Goal: Task Accomplishment & Management: Use online tool/utility

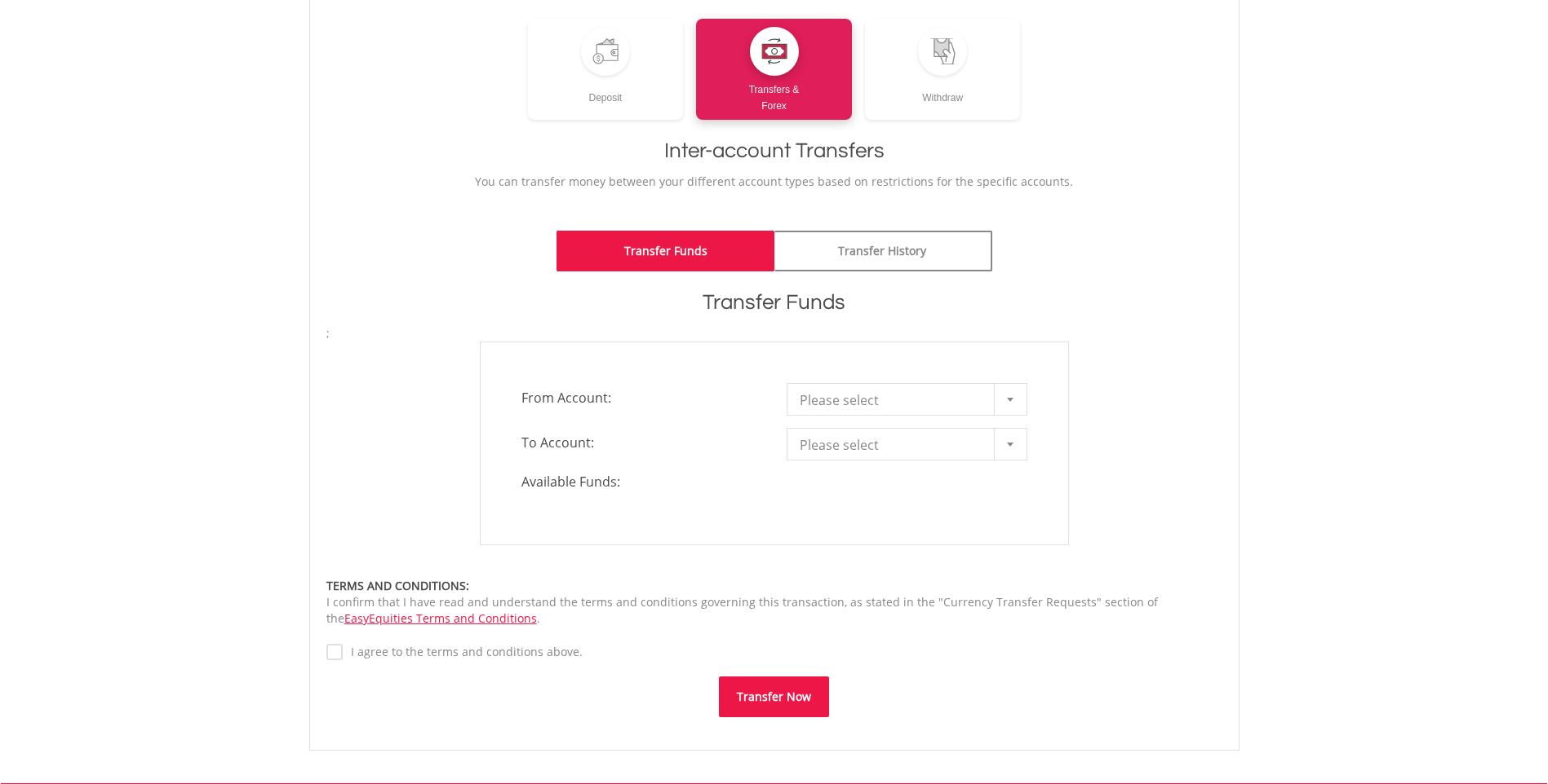
scroll to position [245, 0]
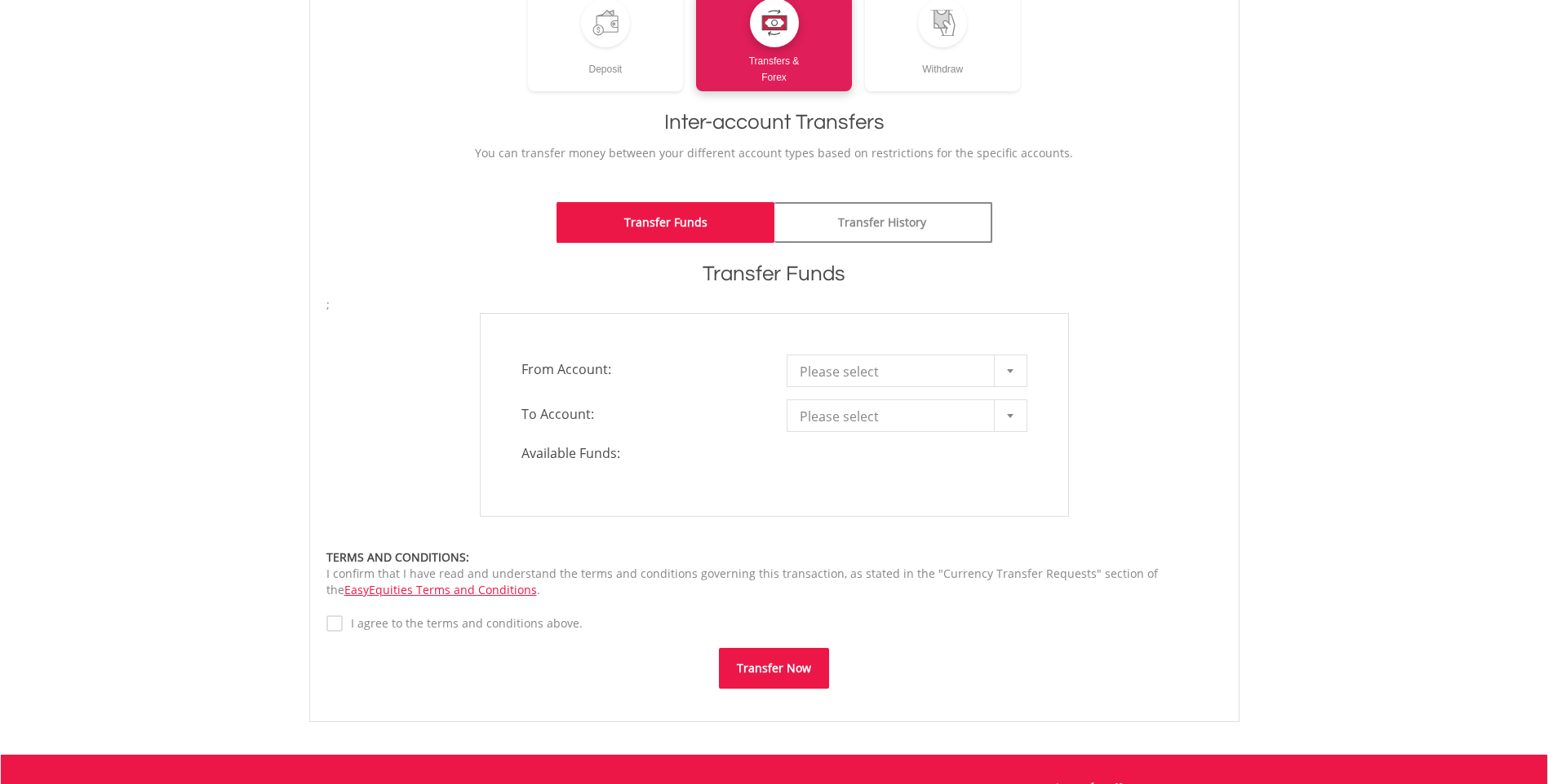
click at [1011, 376] on div at bounding box center [1009, 371] width 33 height 31
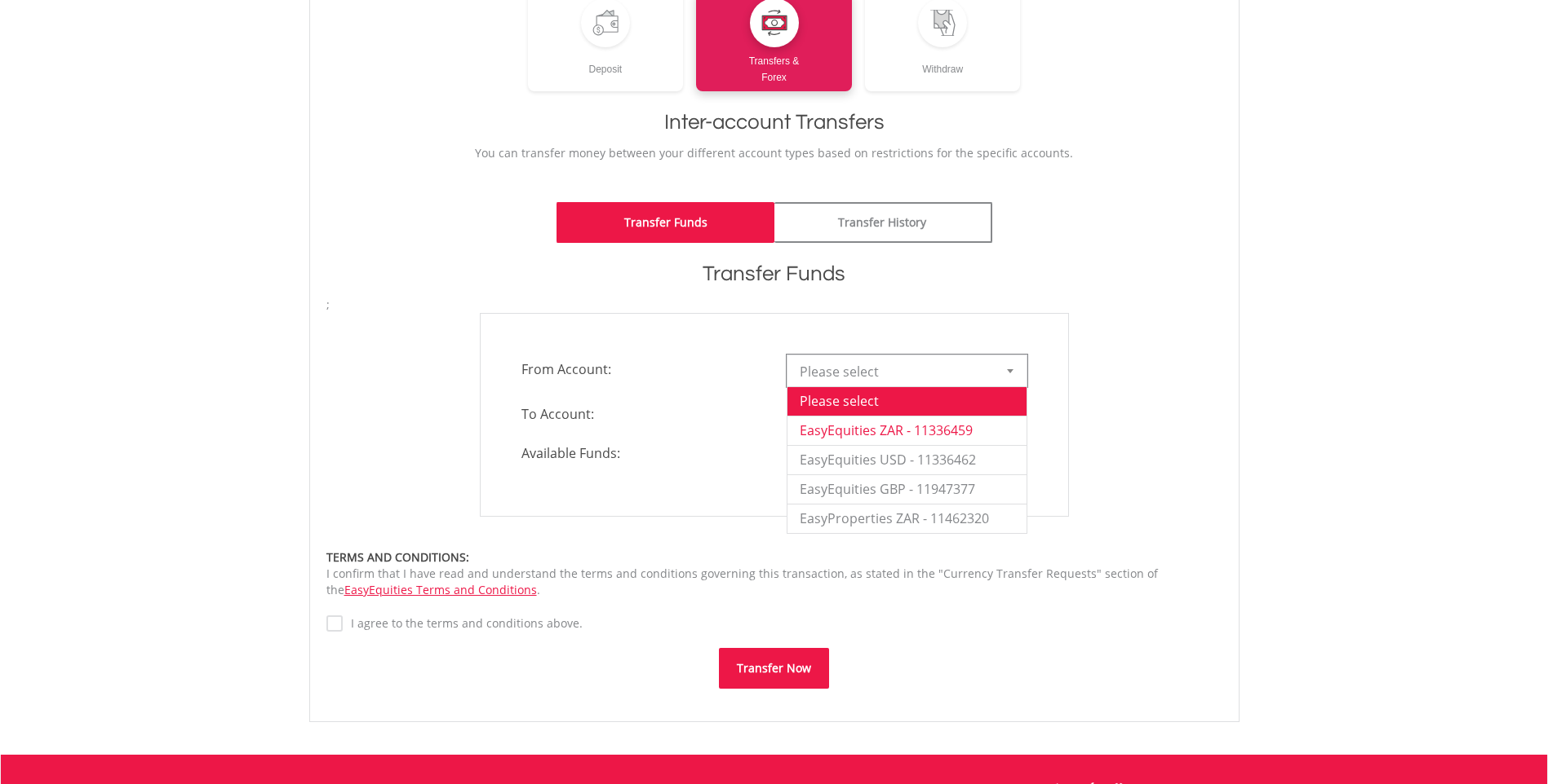
click at [959, 424] on li "EasyEquities ZAR - 11336459" at bounding box center [906, 429] width 239 height 29
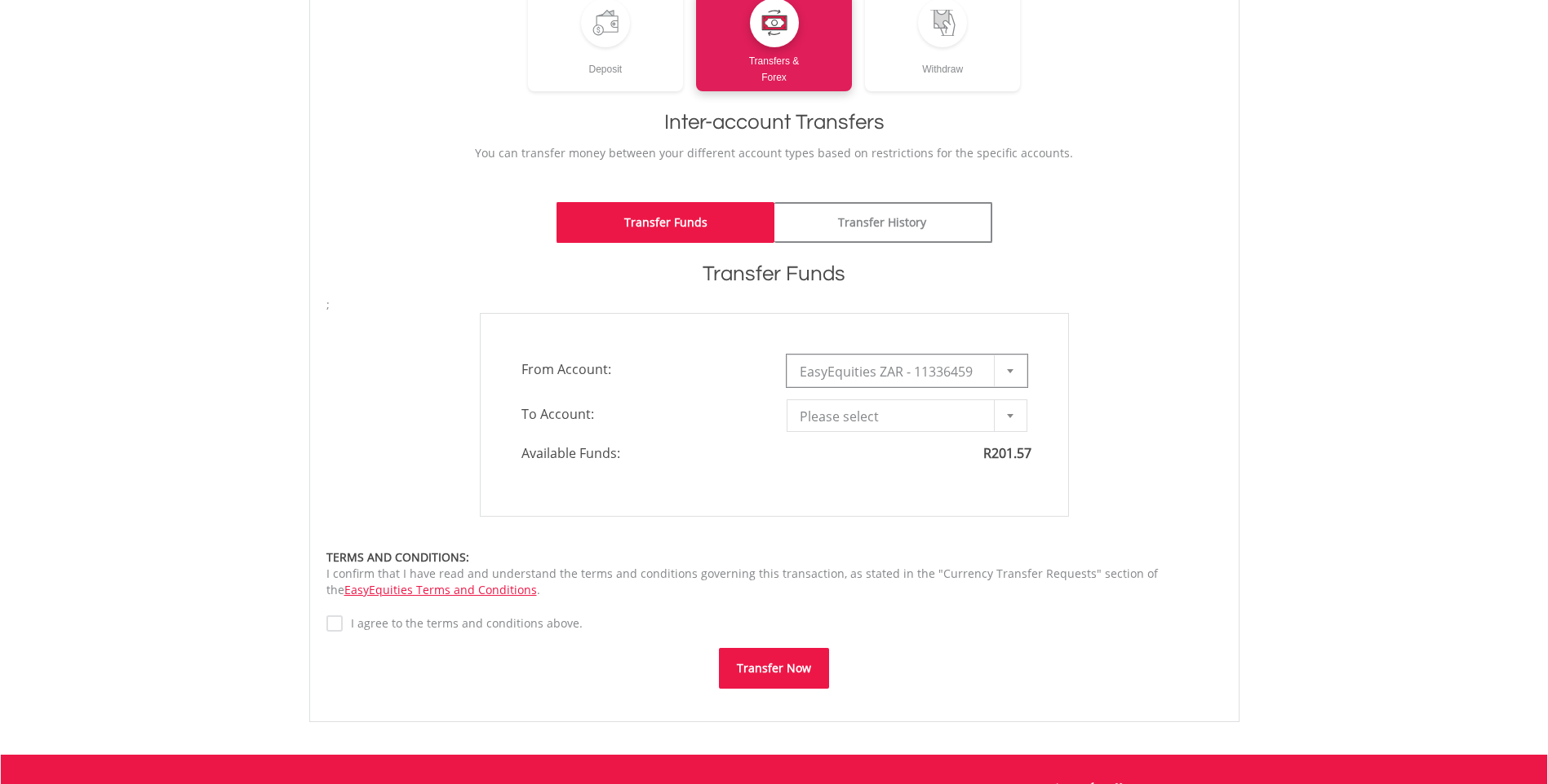
click at [1022, 410] on div at bounding box center [1009, 415] width 33 height 31
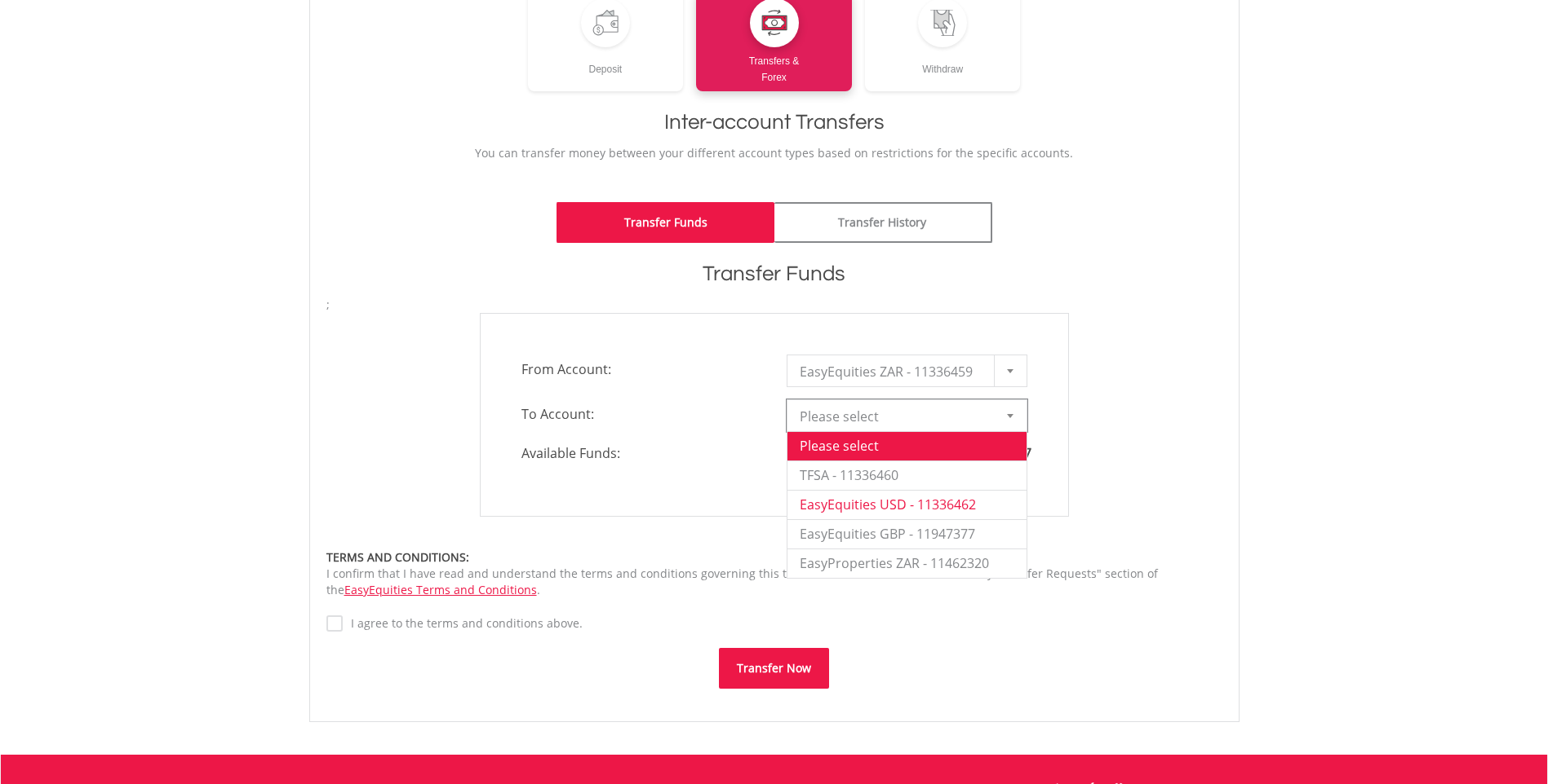
click at [944, 501] on li "EasyEquities USD - 11336462" at bounding box center [906, 504] width 239 height 29
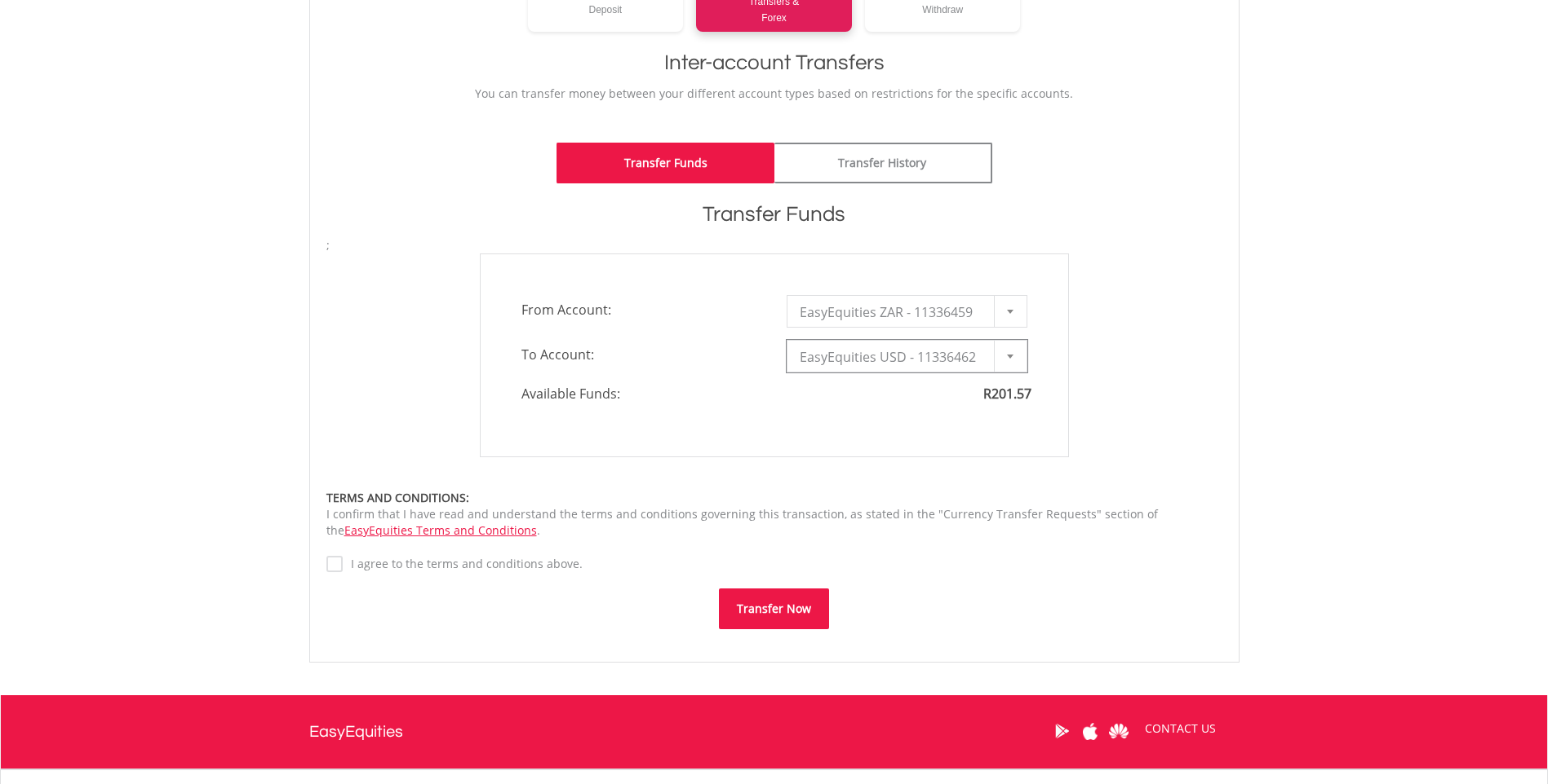
type input "*"
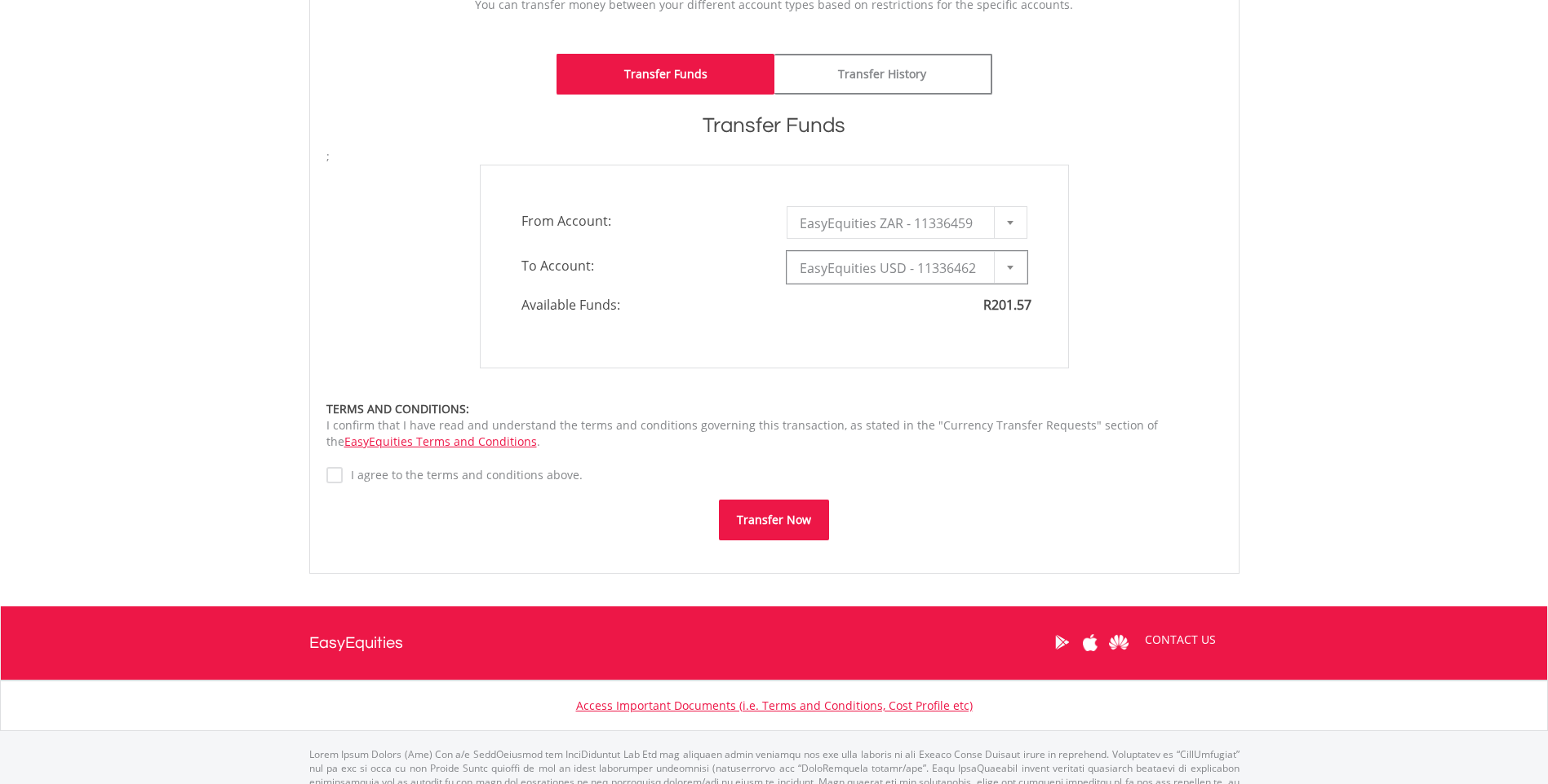
scroll to position [407, 0]
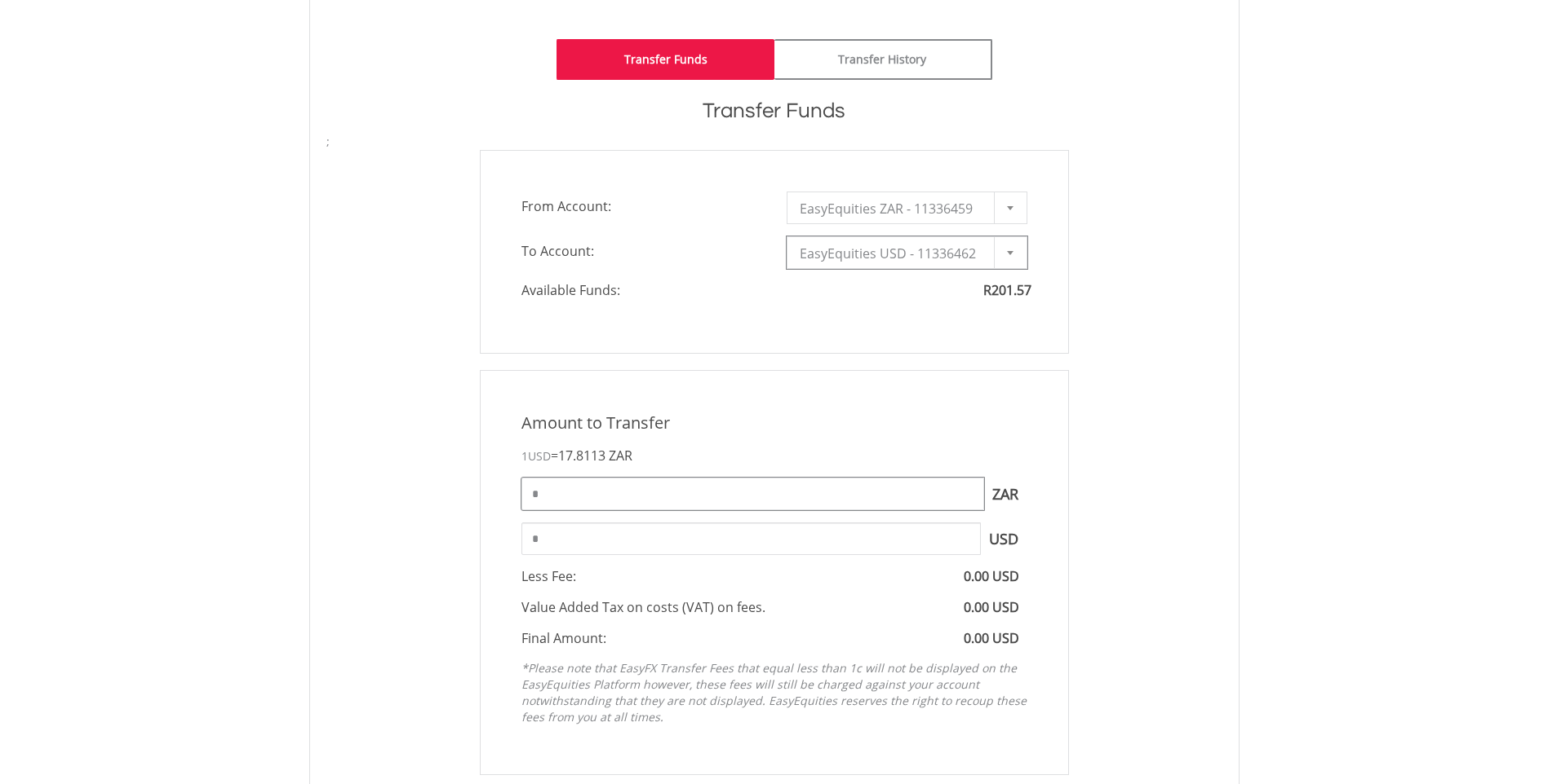
click at [683, 495] on input "*" at bounding box center [753, 493] width 463 height 33
type input "*"
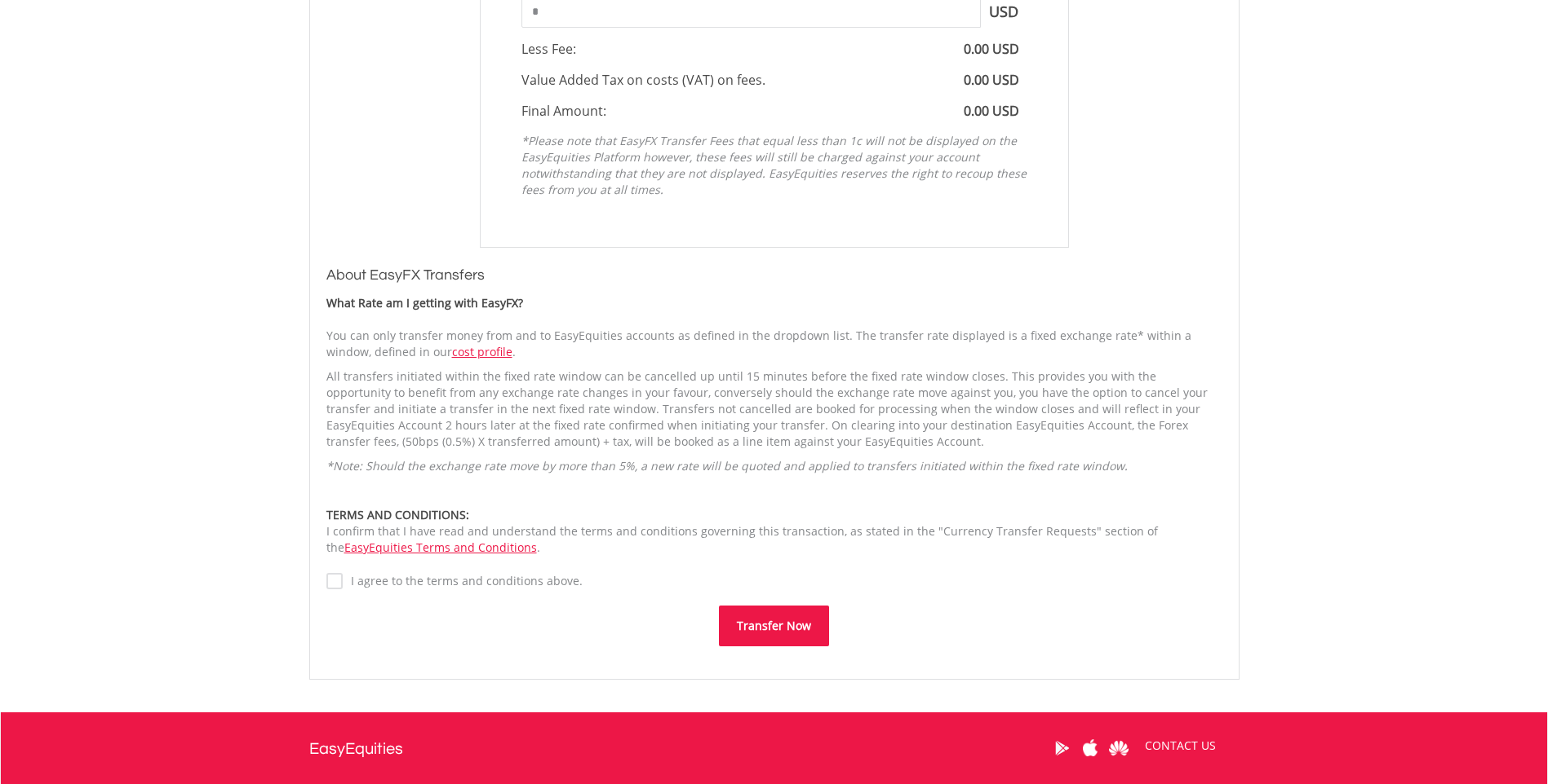
scroll to position [979, 0]
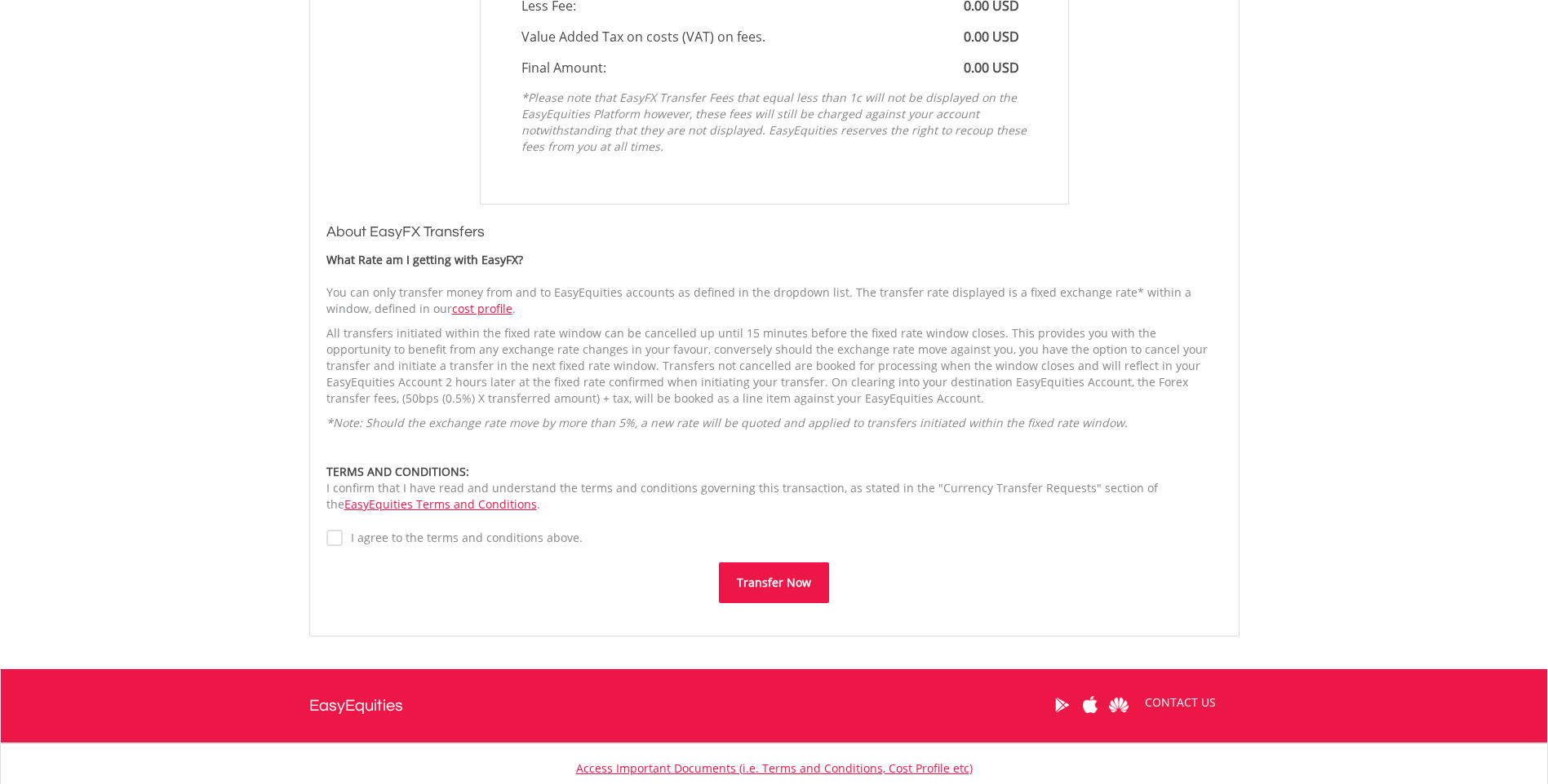
type input "***"
type input "*****"
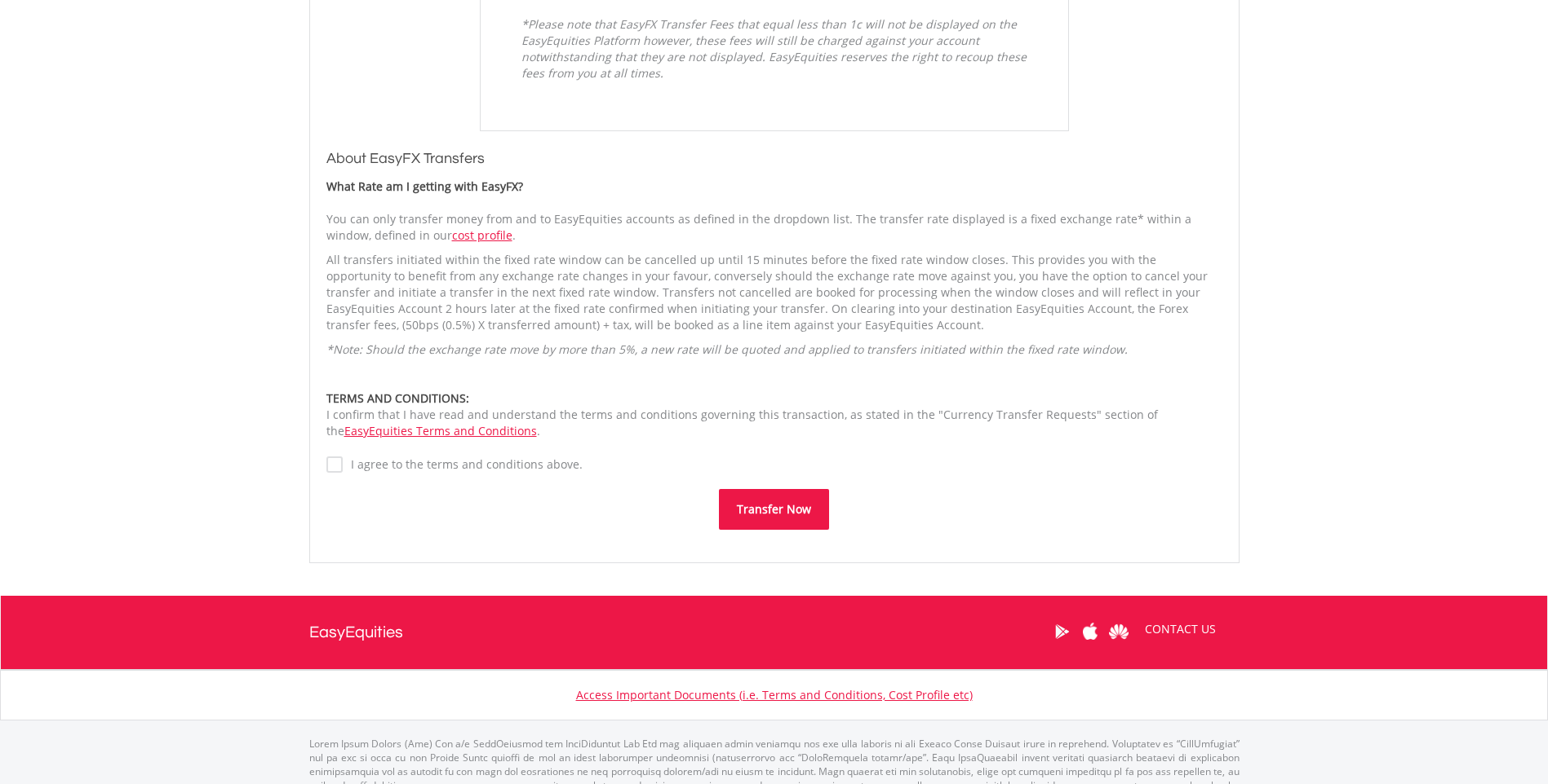
scroll to position [1150, 0]
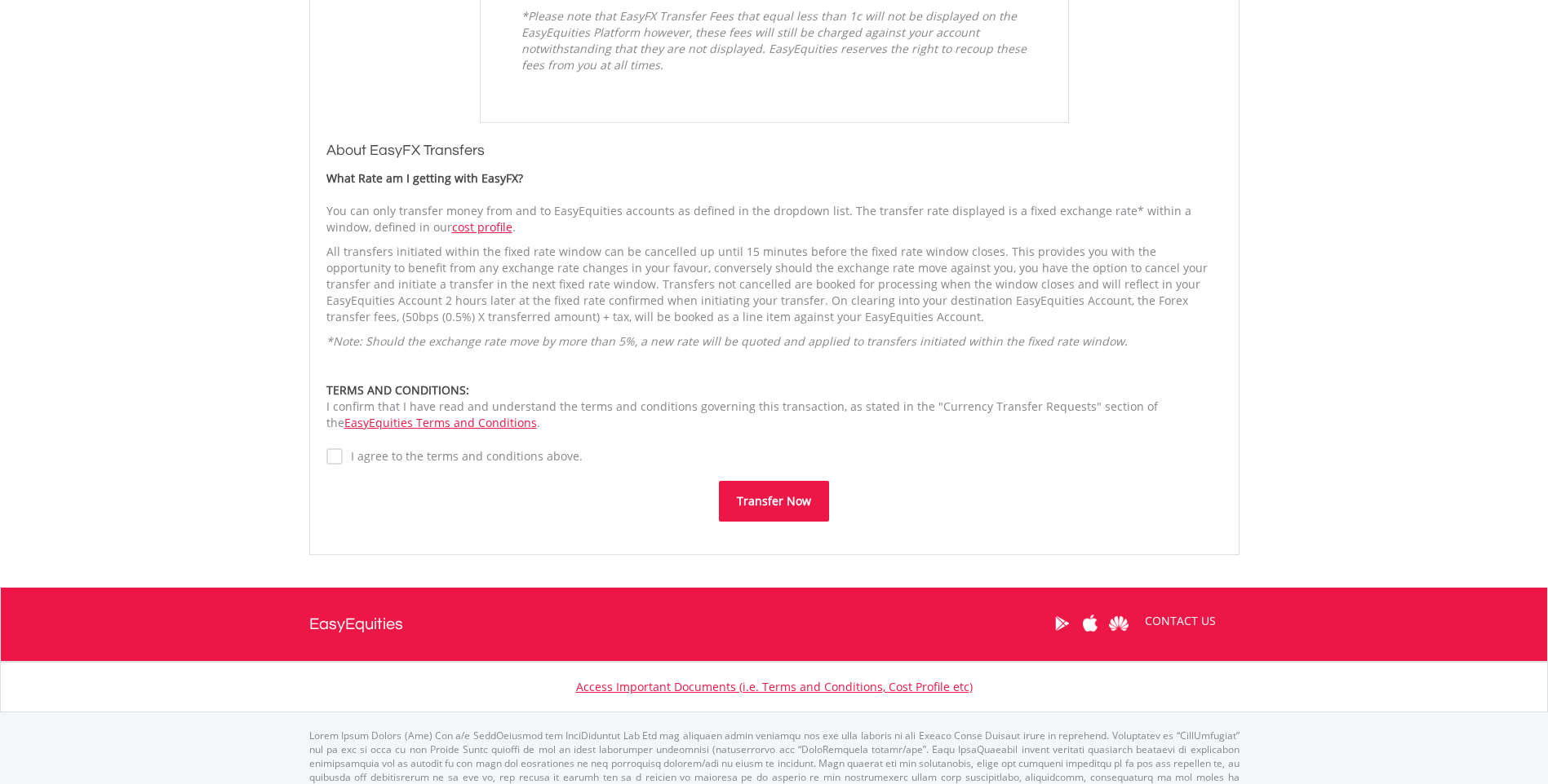
click at [764, 501] on button "Transfer Now" at bounding box center [774, 501] width 110 height 41
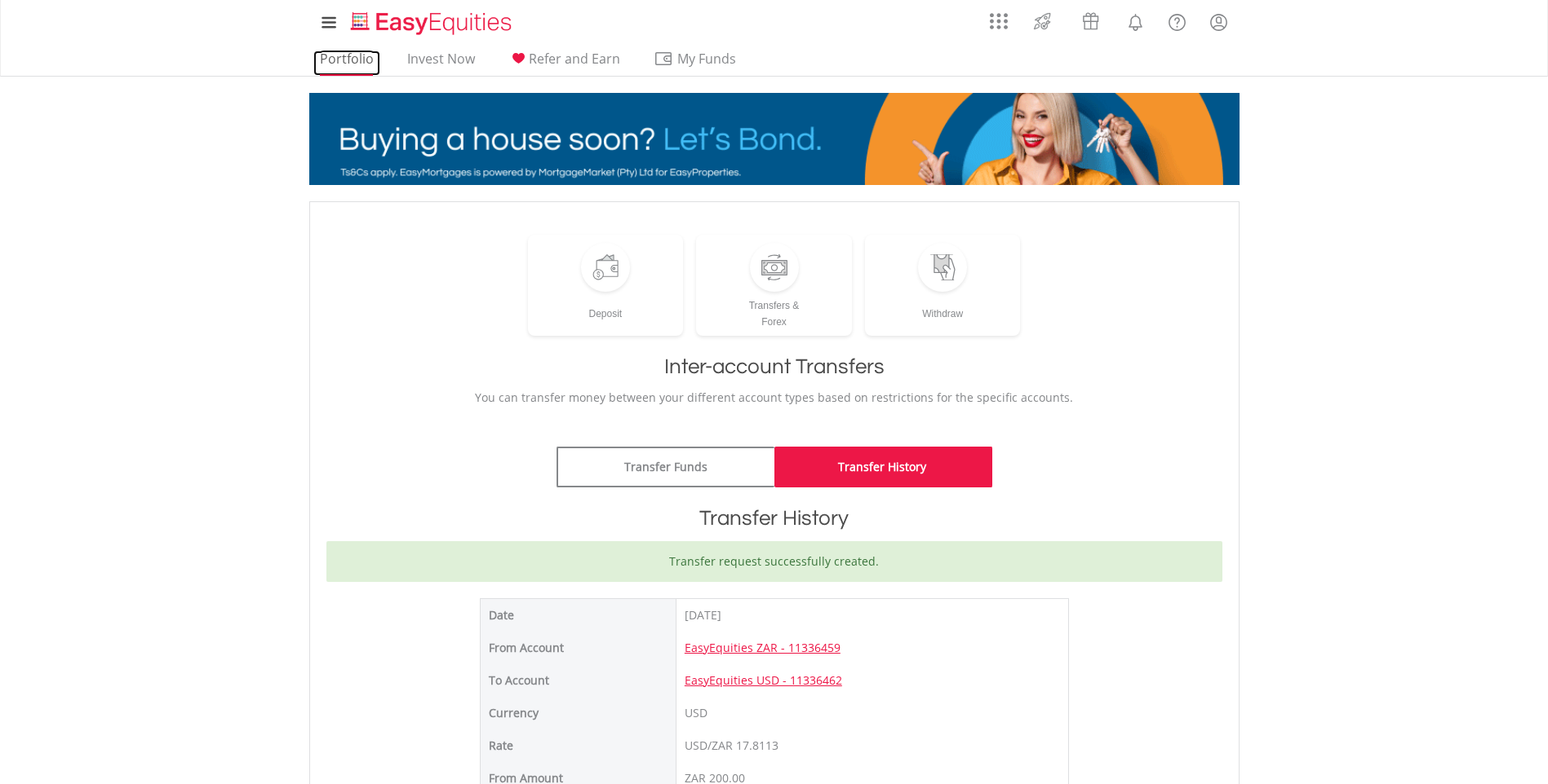
click at [345, 56] on link "Portfolio" at bounding box center [347, 63] width 67 height 25
